Goal: Task Accomplishment & Management: Use online tool/utility

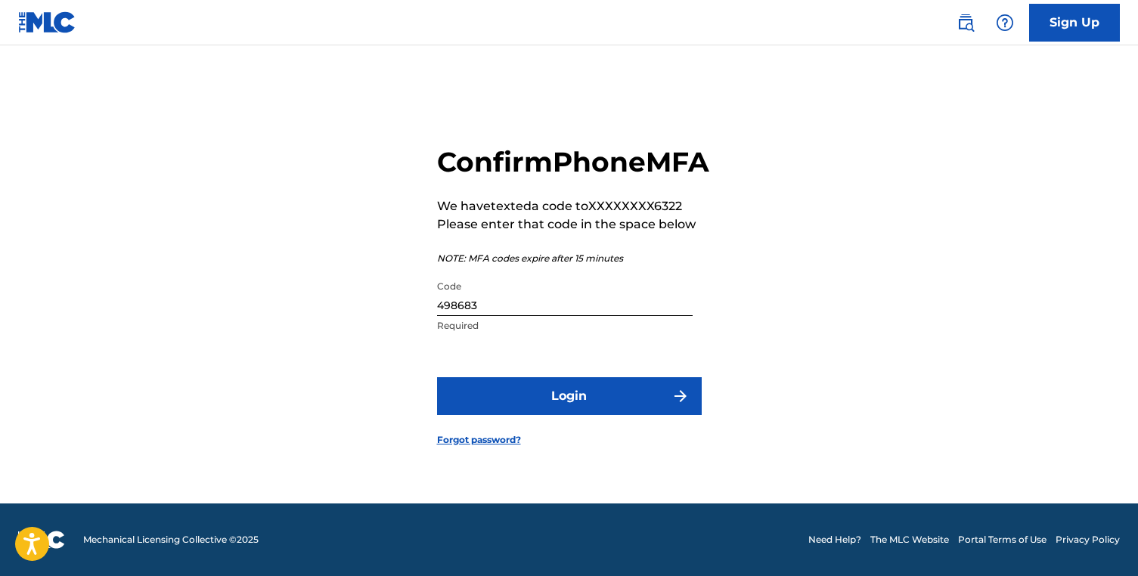
click at [569, 410] on button "Login" at bounding box center [569, 396] width 265 height 38
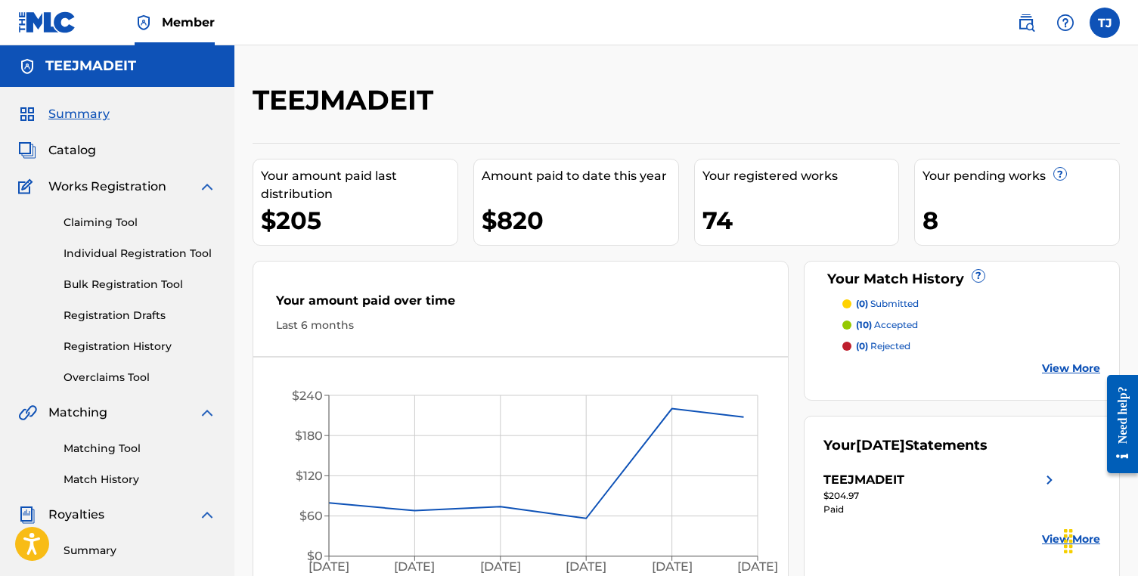
click at [119, 225] on link "Claiming Tool" at bounding box center [140, 223] width 153 height 16
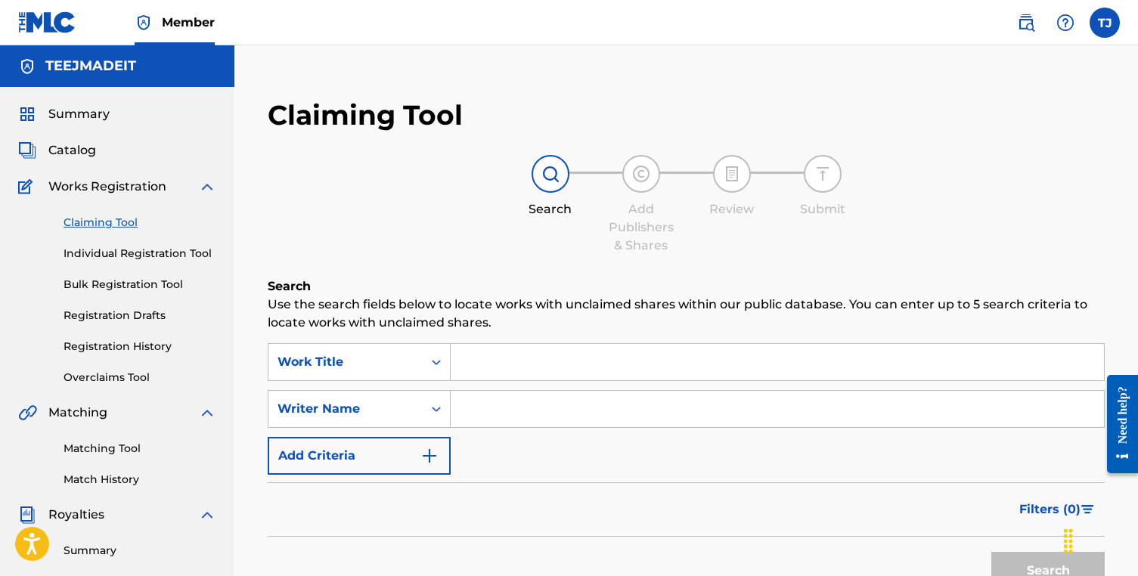
click at [530, 368] on input "Search Form" at bounding box center [777, 362] width 653 height 36
type input "M"
type input "[PERSON_NAME]"
click at [991, 552] on button "Search" at bounding box center [1047, 571] width 113 height 38
click at [545, 375] on input "[PERSON_NAME]" at bounding box center [777, 362] width 653 height 36
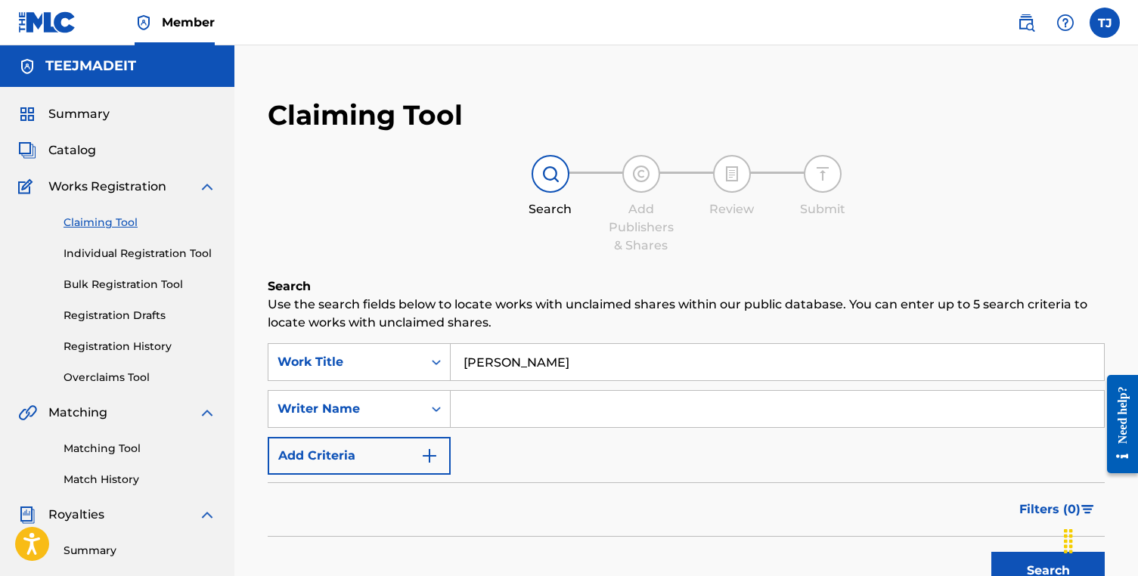
click at [544, 375] on input "[PERSON_NAME]" at bounding box center [777, 362] width 653 height 36
click at [531, 420] on input "Search Form" at bounding box center [777, 409] width 653 height 36
type input "[PERSON_NAME]"
click at [991, 552] on button "Search" at bounding box center [1047, 571] width 113 height 38
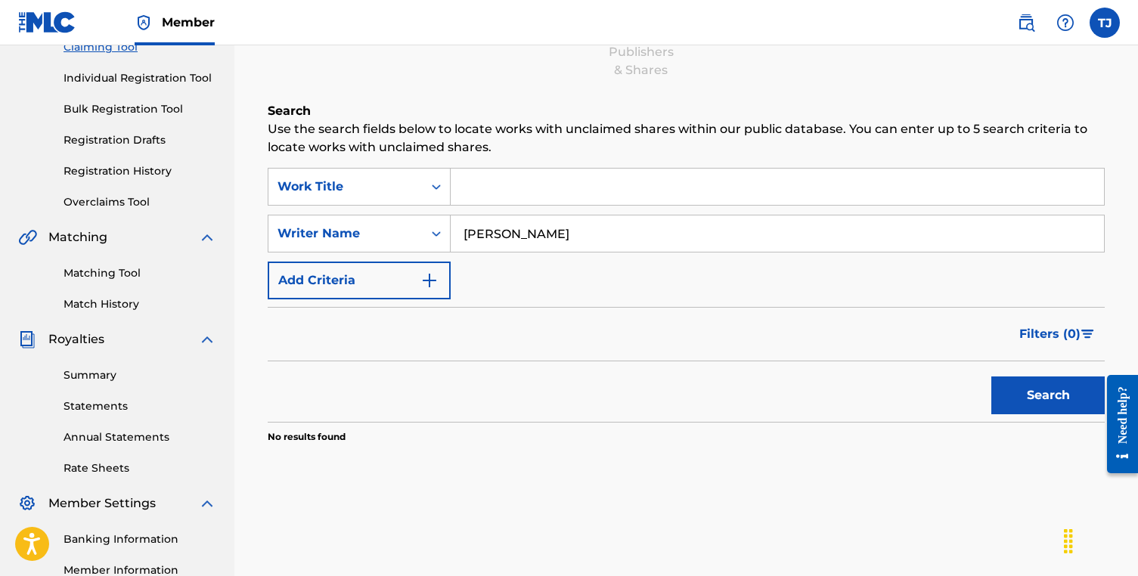
scroll to position [232, 0]
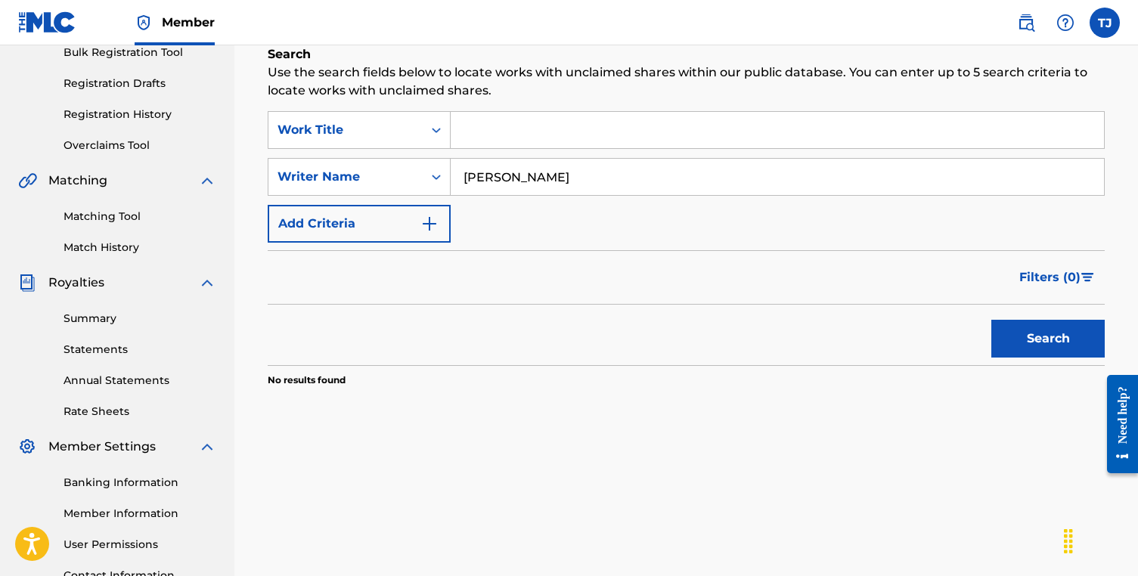
click at [1001, 321] on button "Search" at bounding box center [1047, 339] width 113 height 38
click at [525, 173] on input "[PERSON_NAME]" at bounding box center [777, 177] width 653 height 36
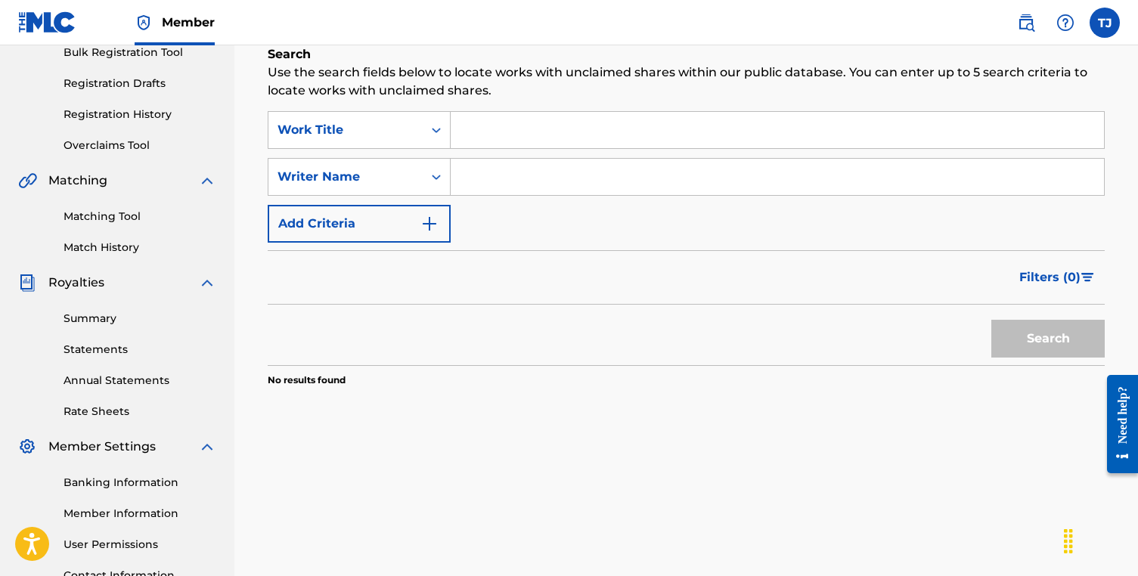
click at [545, 139] on input "Search Form" at bounding box center [777, 130] width 653 height 36
click at [509, 182] on input "Search Form" at bounding box center [777, 177] width 653 height 36
click at [576, 149] on div "SearchWithCriteriae4021085-4f86-40b6-91af-3c820fd1050a Work Title problem child…" at bounding box center [686, 177] width 837 height 132
click at [576, 138] on input "problem child" at bounding box center [777, 130] width 653 height 36
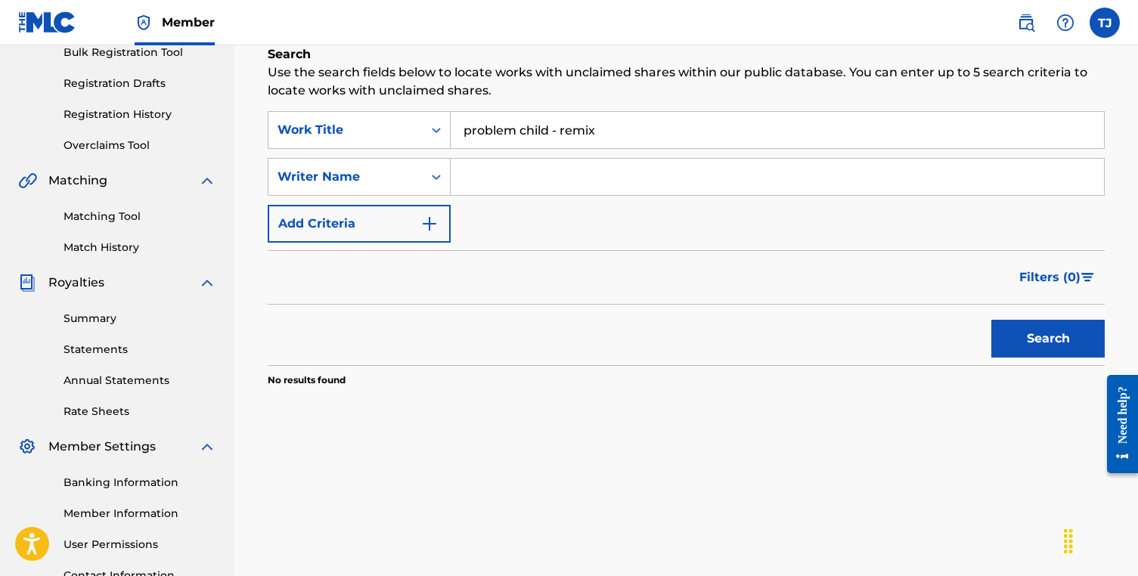
type input "problem child - remix"
click at [991, 320] on button "Search" at bounding box center [1047, 339] width 113 height 38
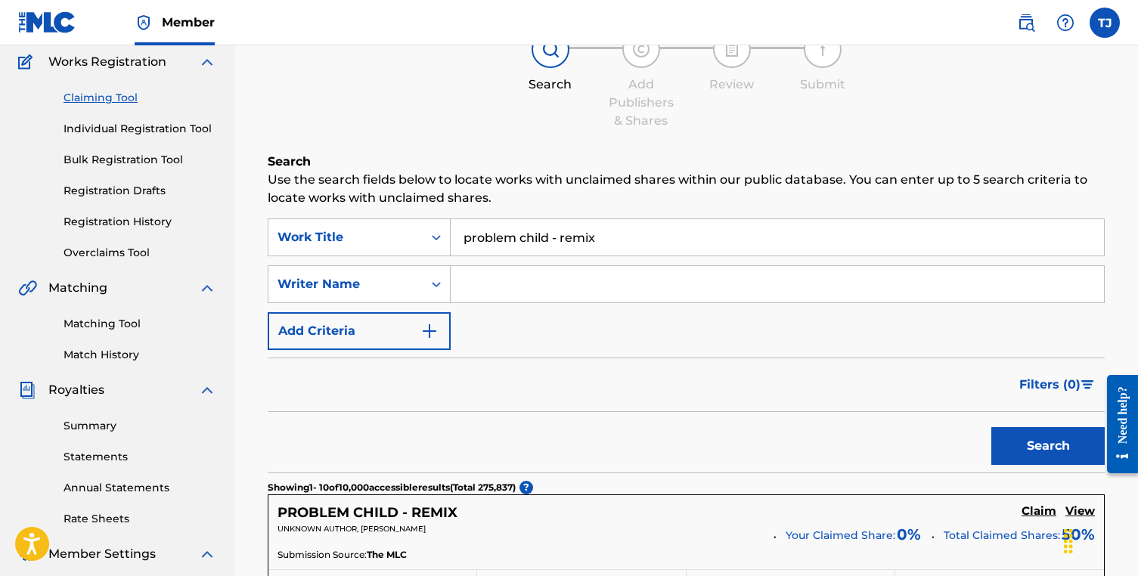
scroll to position [126, 0]
click at [110, 219] on link "Registration History" at bounding box center [140, 221] width 153 height 16
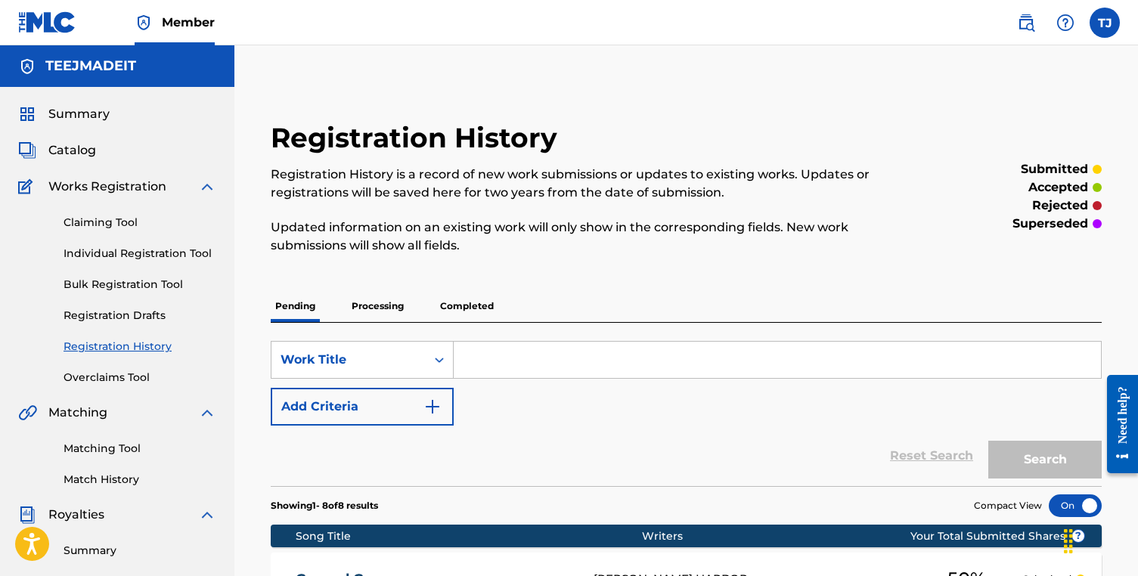
click at [113, 190] on span "Works Registration" at bounding box center [107, 187] width 118 height 18
click at [75, 146] on span "Catalog" at bounding box center [72, 150] width 48 height 18
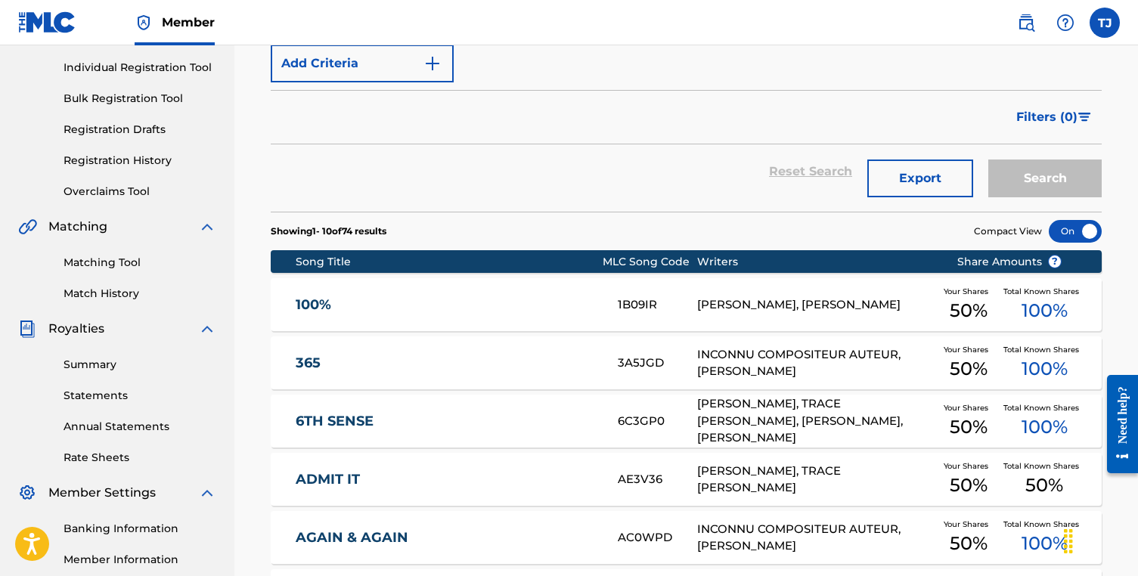
scroll to position [157, 0]
